Goal: Transaction & Acquisition: Subscribe to service/newsletter

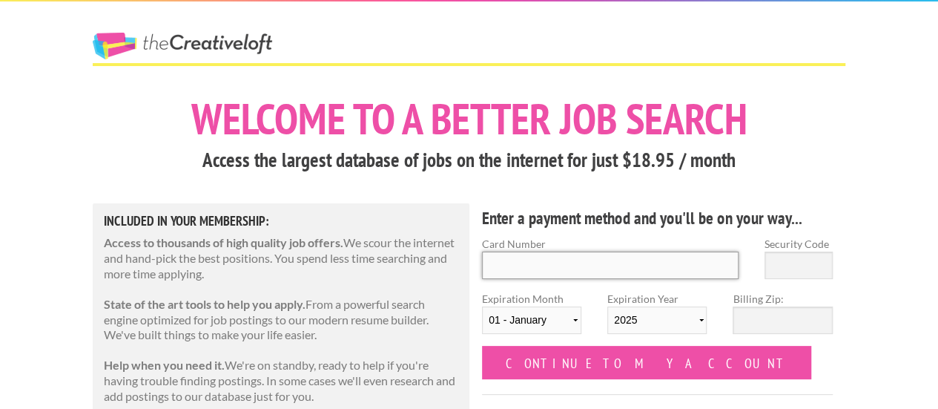
click at [596, 265] on input "Card Number" at bounding box center [610, 264] width 257 height 27
click at [398, 146] on h3 "Access the largest database of jobs on the internet for just $18.95 / month" at bounding box center [469, 160] width 753 height 28
click at [224, 43] on link "The Creative Loft" at bounding box center [183, 46] width 180 height 27
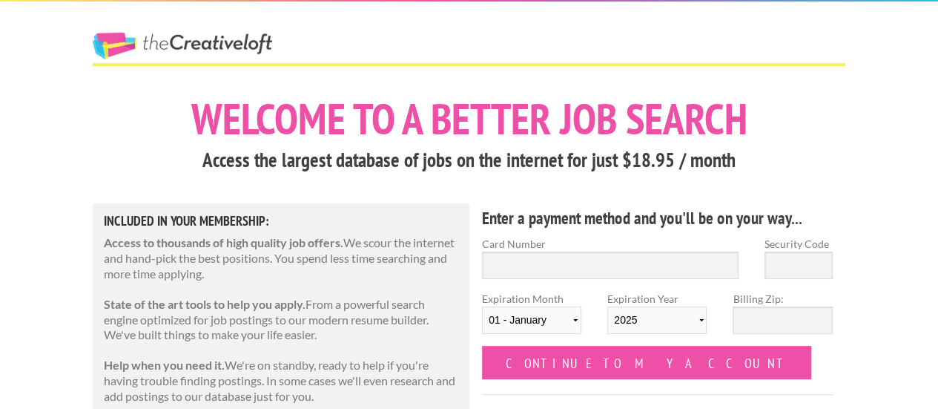
click at [83, 31] on div "The Creative Loft" at bounding box center [210, 32] width 260 height 62
click at [119, 42] on link "The Creative Loft" at bounding box center [183, 46] width 180 height 27
